Goal: Navigation & Orientation: Find specific page/section

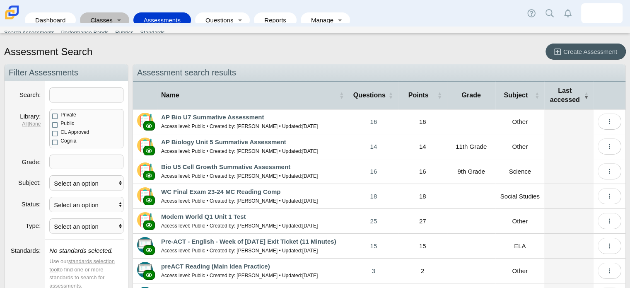
click at [92, 15] on link "Classes" at bounding box center [98, 19] width 29 height 15
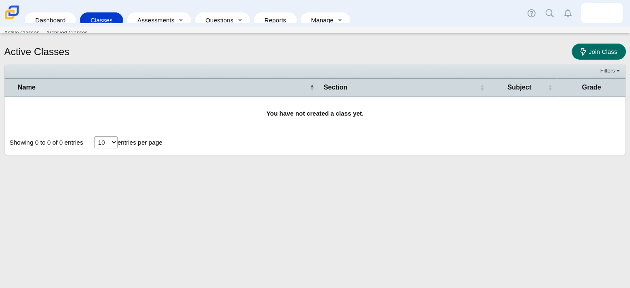
click at [582, 48] on icon at bounding box center [583, 51] width 6 height 7
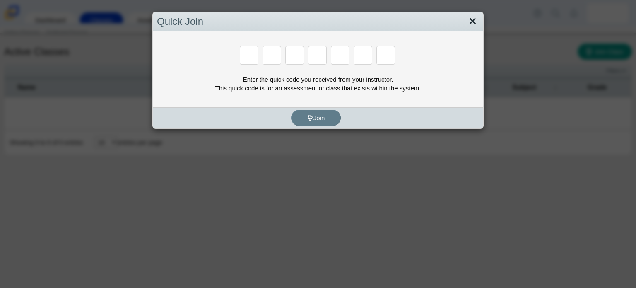
click at [466, 21] on link "Close" at bounding box center [472, 21] width 13 height 14
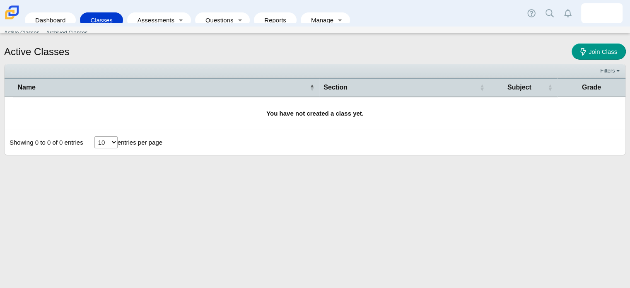
click at [410, 116] on td "You have not created a class yet." at bounding box center [315, 113] width 621 height 33
click at [152, 12] on link "Assessments" at bounding box center [153, 19] width 44 height 15
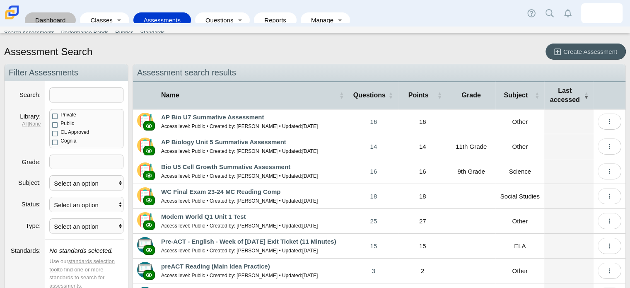
click at [46, 17] on link "Dashboard" at bounding box center [50, 19] width 43 height 15
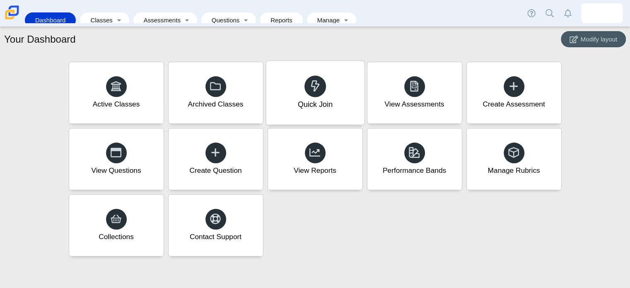
click at [328, 95] on div "Quick Join" at bounding box center [315, 93] width 98 height 64
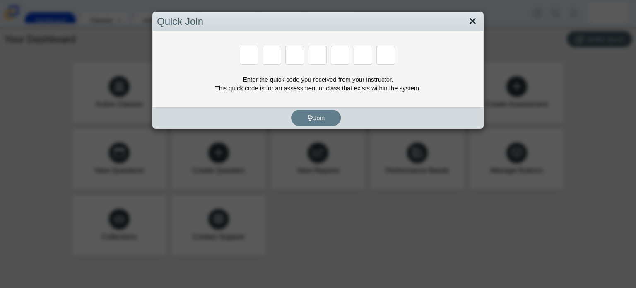
click at [472, 17] on link "Close" at bounding box center [472, 21] width 13 height 14
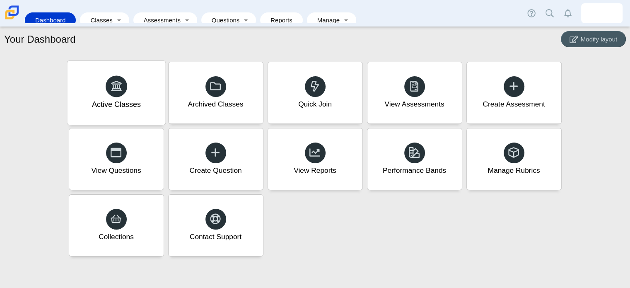
click at [110, 106] on div "Active Classes" at bounding box center [116, 104] width 49 height 11
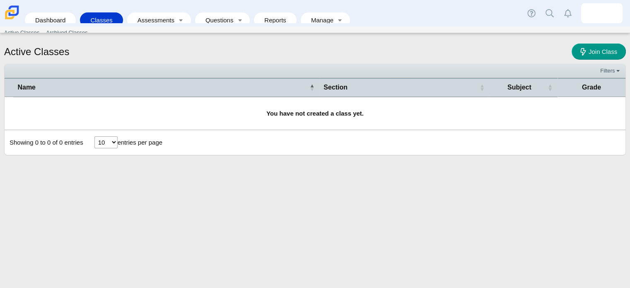
drag, startPoint x: 388, startPoint y: 74, endPoint x: 353, endPoint y: 72, distance: 35.3
click at [353, 72] on ul at bounding box center [304, 71] width 590 height 8
click at [52, 48] on h1 "Active Classes" at bounding box center [36, 52] width 65 height 14
click at [51, 51] on h1 "Active Classes" at bounding box center [36, 52] width 65 height 14
